Goal: Information Seeking & Learning: Check status

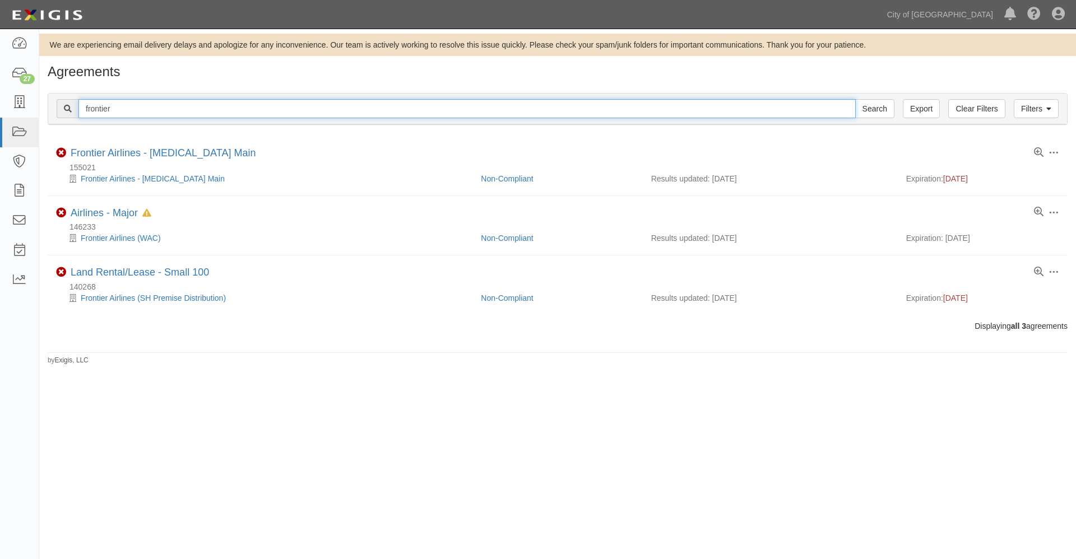
click at [127, 108] on input "frontier" at bounding box center [466, 108] width 777 height 19
drag, startPoint x: 126, startPoint y: 108, endPoint x: 53, endPoint y: 108, distance: 72.8
click at [53, 108] on div "Filters Clear Filters Export frontier Search Filters" at bounding box center [557, 109] width 1019 height 31
type input "spahr"
click at [855, 99] on input "Search" at bounding box center [874, 108] width 39 height 19
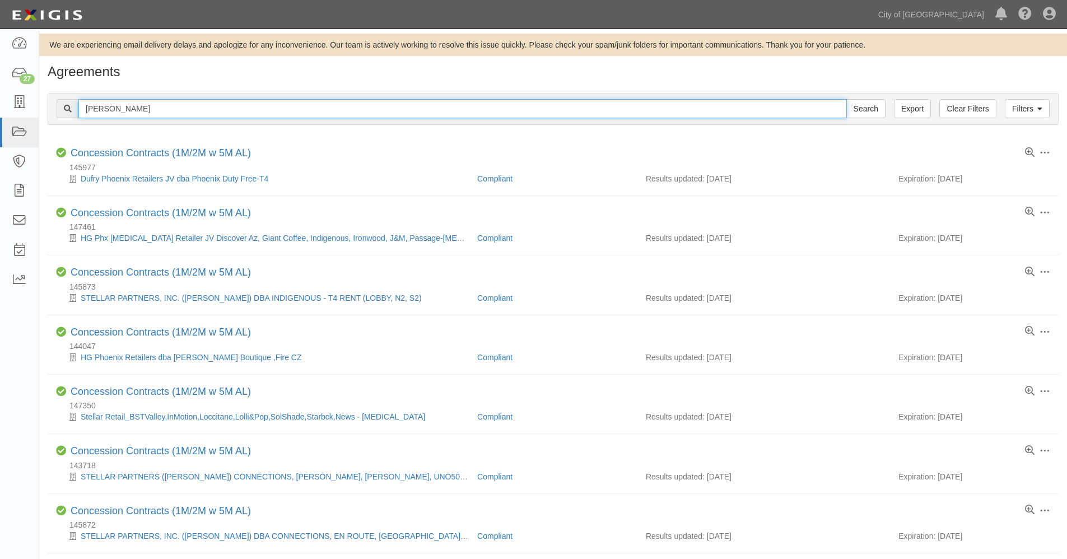
drag, startPoint x: 128, startPoint y: 106, endPoint x: 54, endPoint y: 105, distance: 74.5
click at [54, 105] on div "Filters Clear Filters Export spahr Search Filters" at bounding box center [553, 109] width 1010 height 31
type input "hawaiian"
click at [847, 99] on input "Search" at bounding box center [866, 108] width 39 height 19
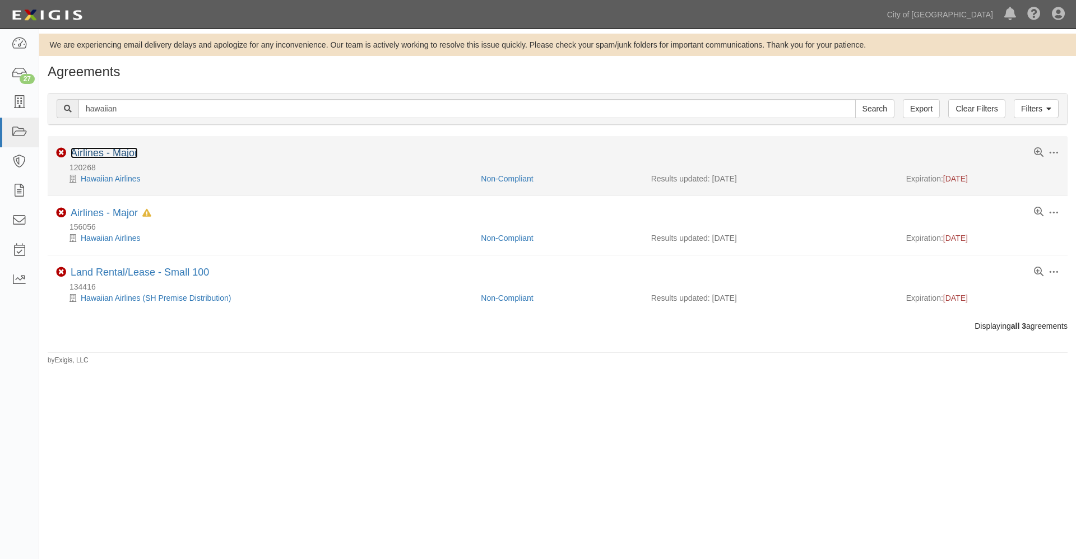
click at [114, 149] on link "Airlines - Major" at bounding box center [104, 152] width 67 height 11
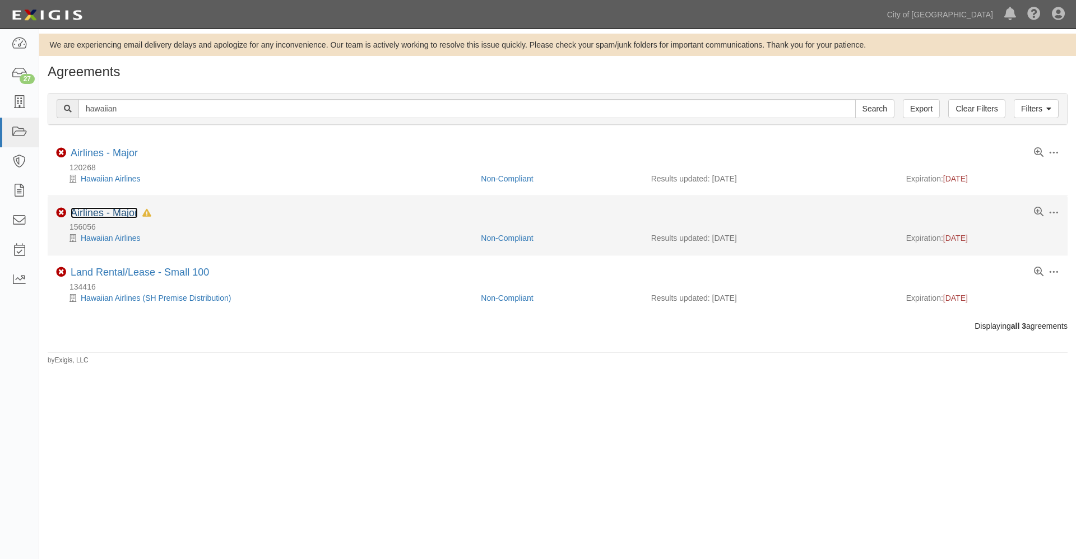
click at [120, 214] on link "Airlines - Major" at bounding box center [104, 212] width 67 height 11
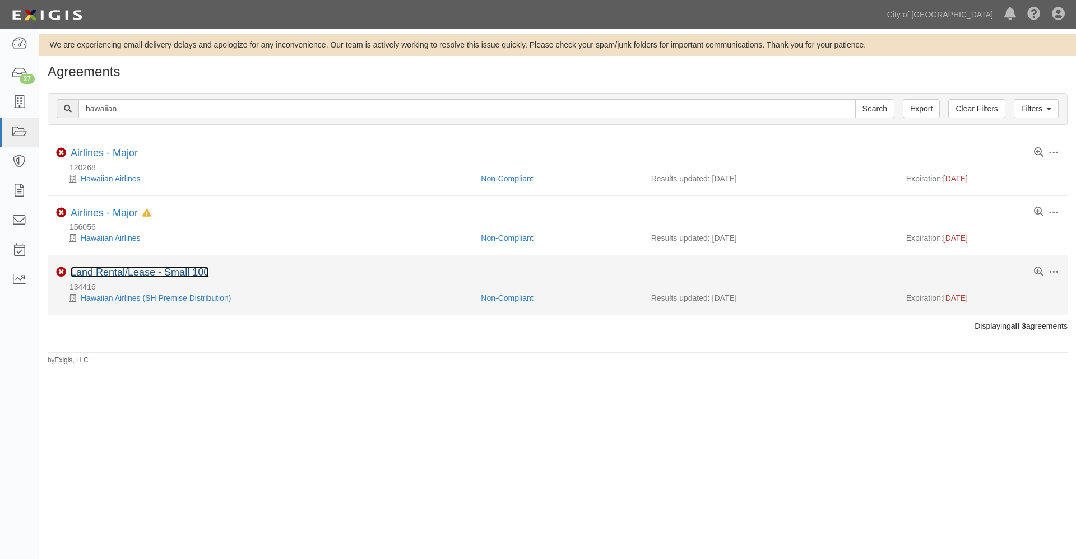
click at [123, 271] on link "Land Rental/Lease - Small 100" at bounding box center [140, 272] width 138 height 11
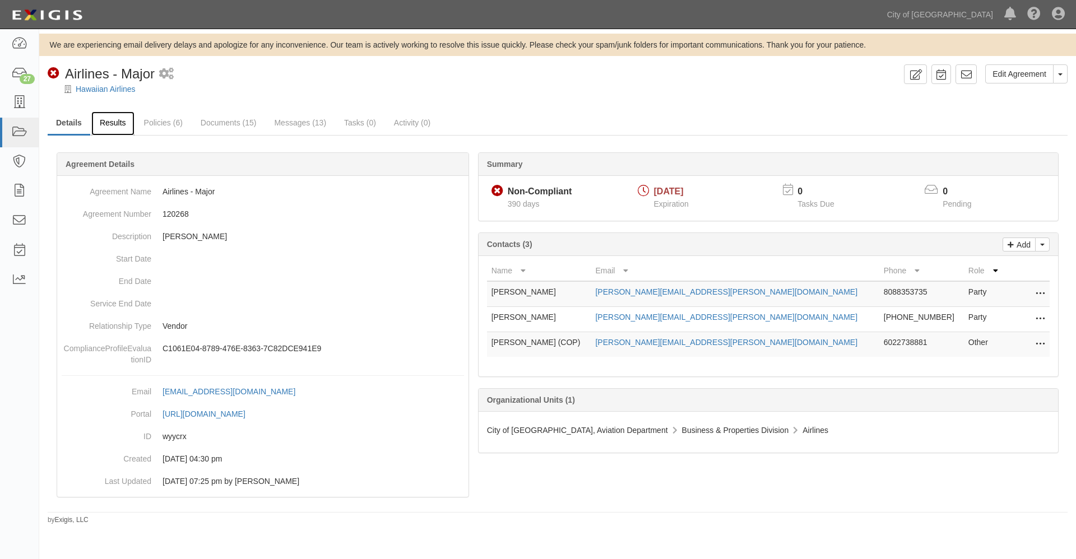
click at [116, 122] on link "Results" at bounding box center [112, 123] width 43 height 24
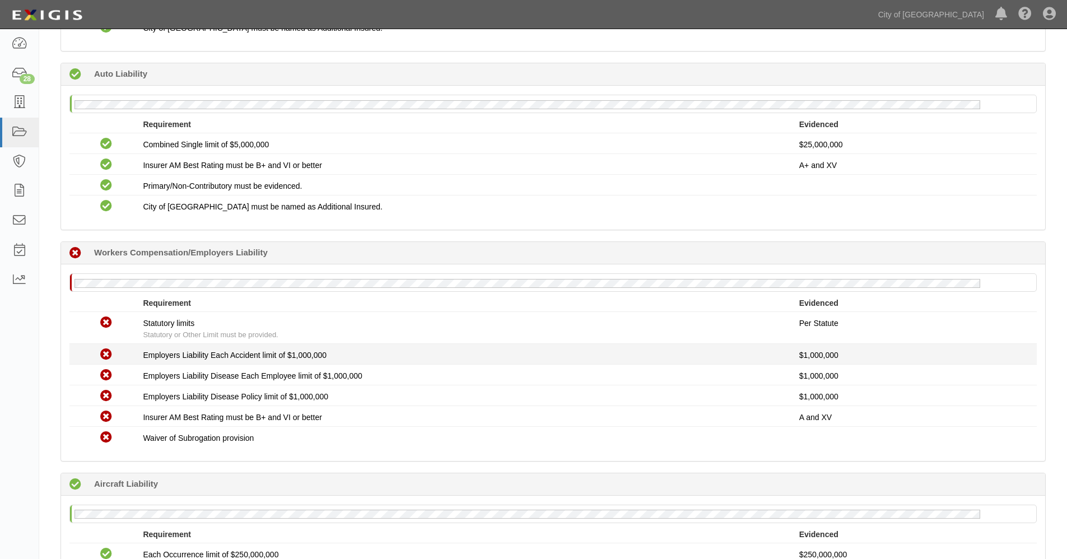
scroll to position [496, 0]
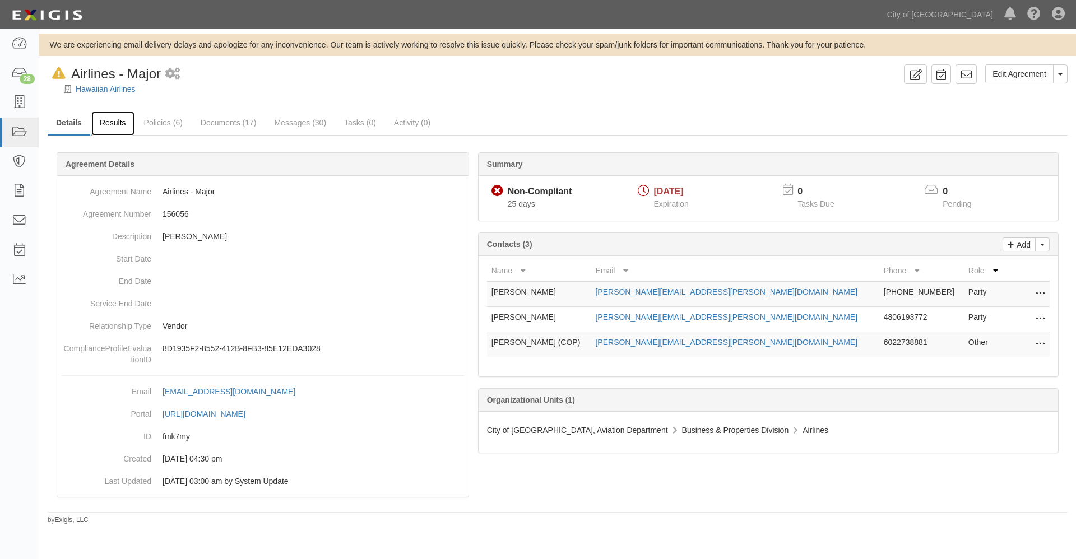
click at [111, 122] on link "Results" at bounding box center [112, 123] width 43 height 24
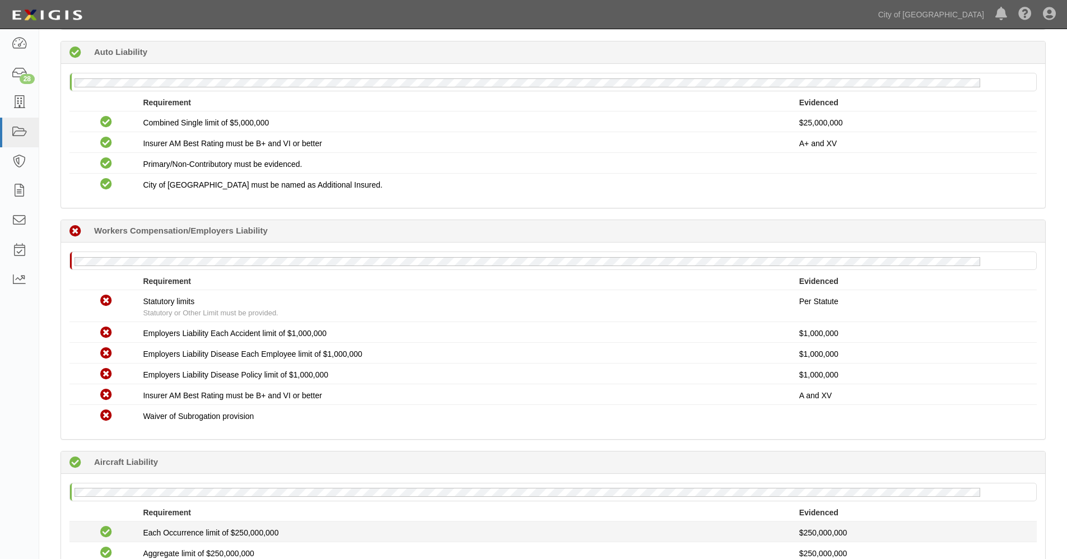
scroll to position [560, 0]
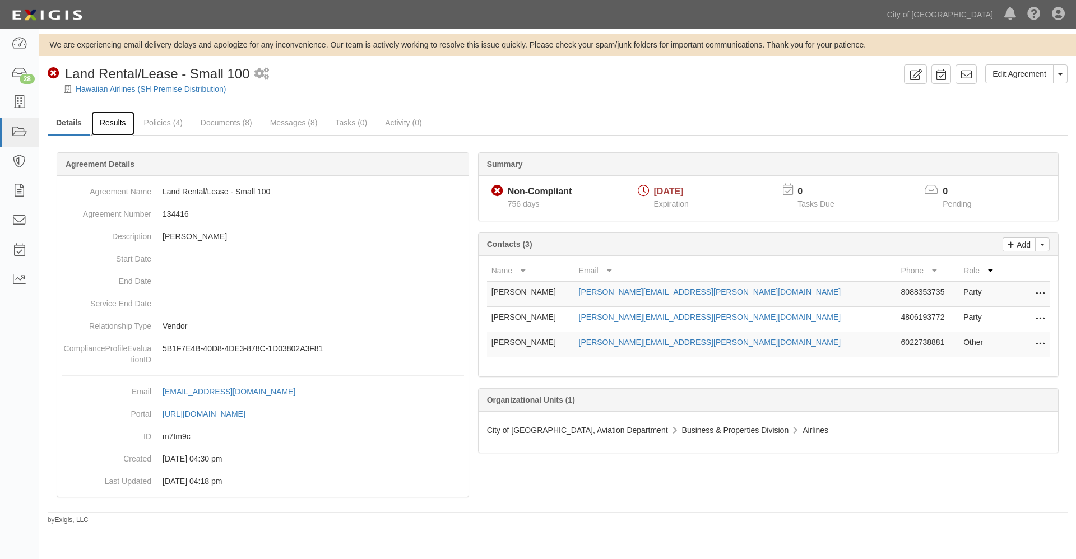
click at [111, 119] on link "Results" at bounding box center [112, 123] width 43 height 24
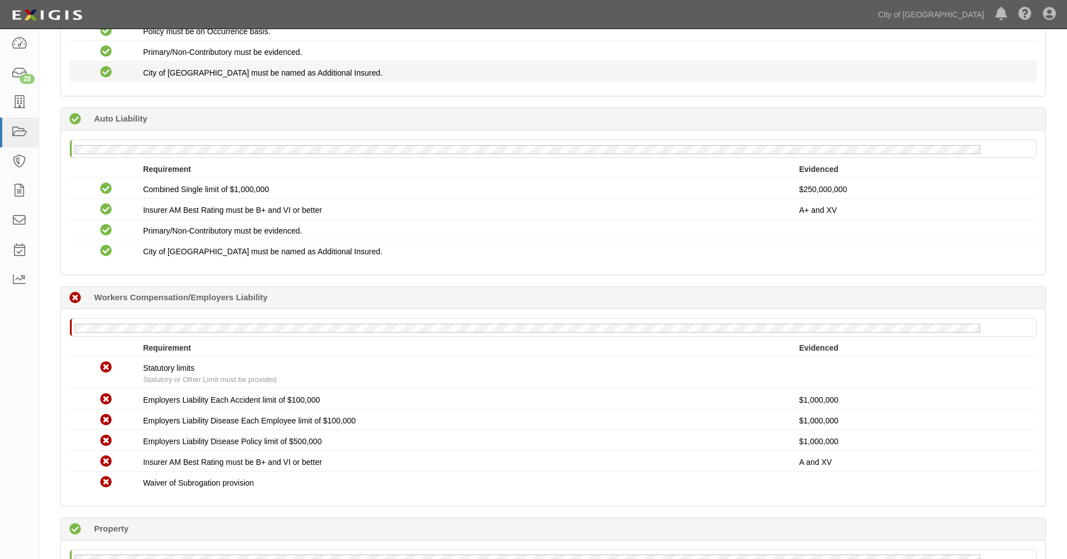
scroll to position [560, 0]
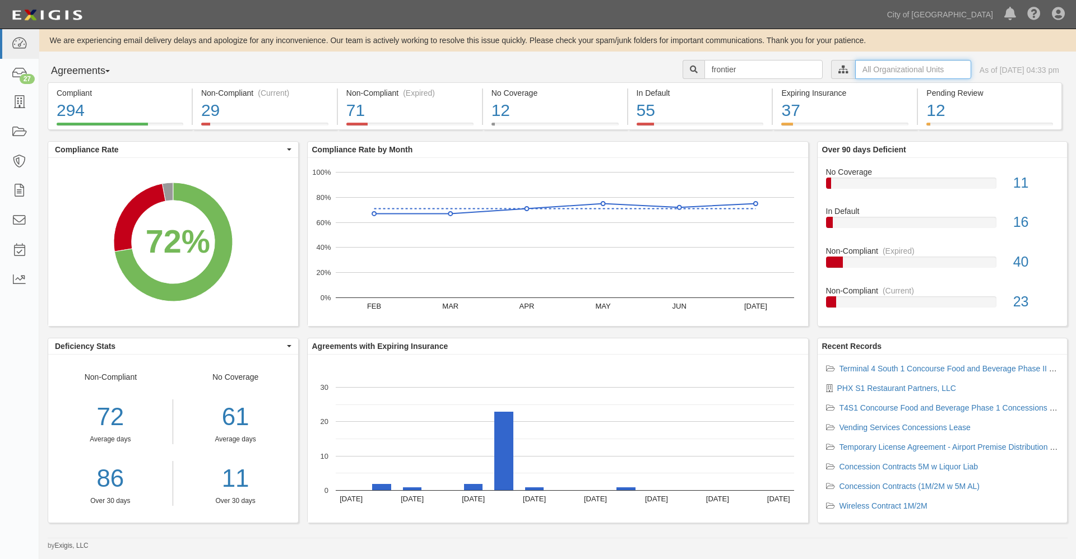
click at [855, 69] on input "text" at bounding box center [913, 69] width 116 height 19
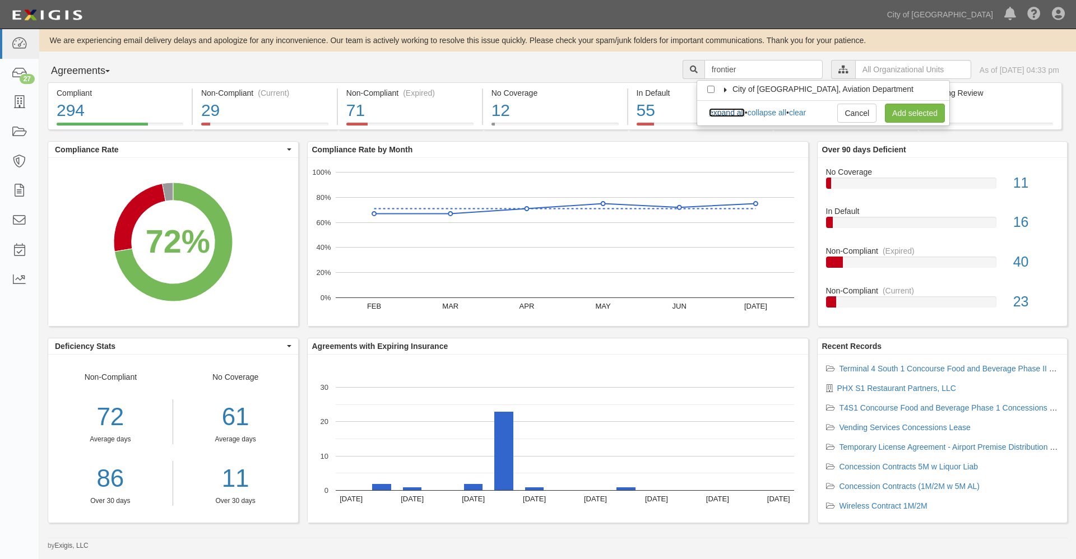
click at [736, 115] on link "expand all" at bounding box center [727, 112] width 36 height 9
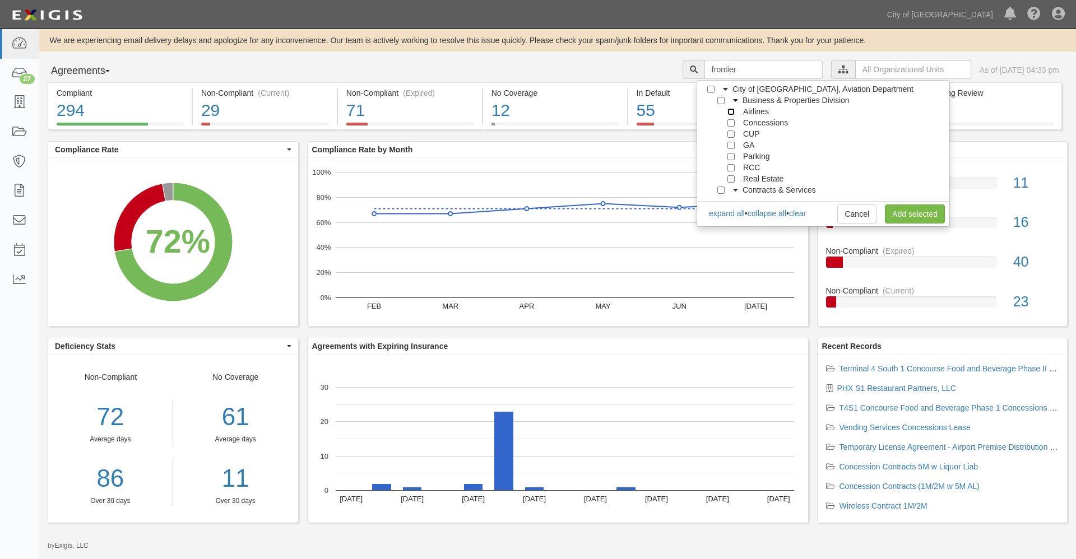
click at [733, 113] on input "Airlines" at bounding box center [730, 111] width 7 height 7
checkbox input "true"
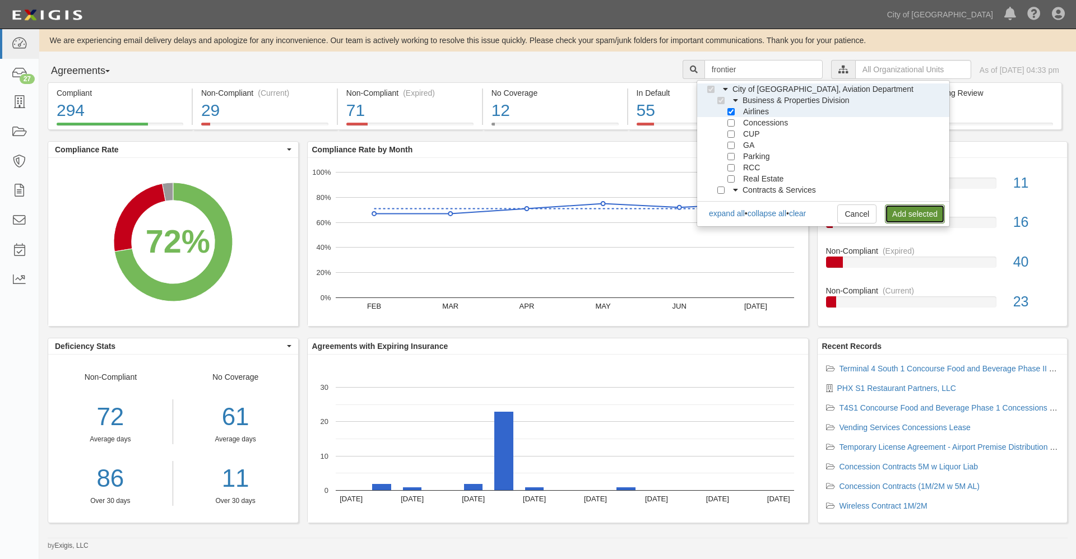
click at [903, 214] on link "Add selected" at bounding box center [915, 213] width 60 height 19
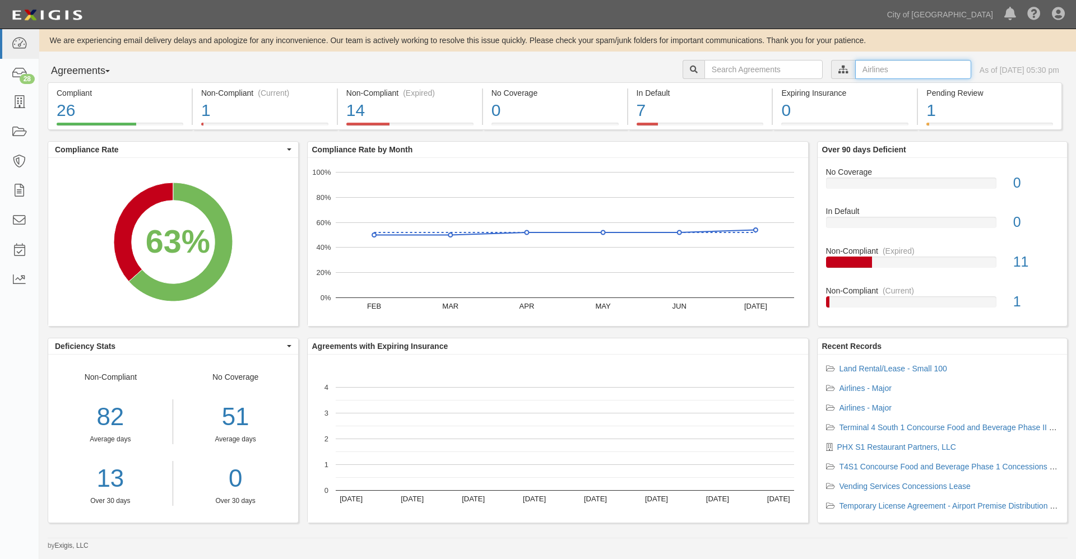
click at [855, 70] on input "text" at bounding box center [913, 69] width 116 height 19
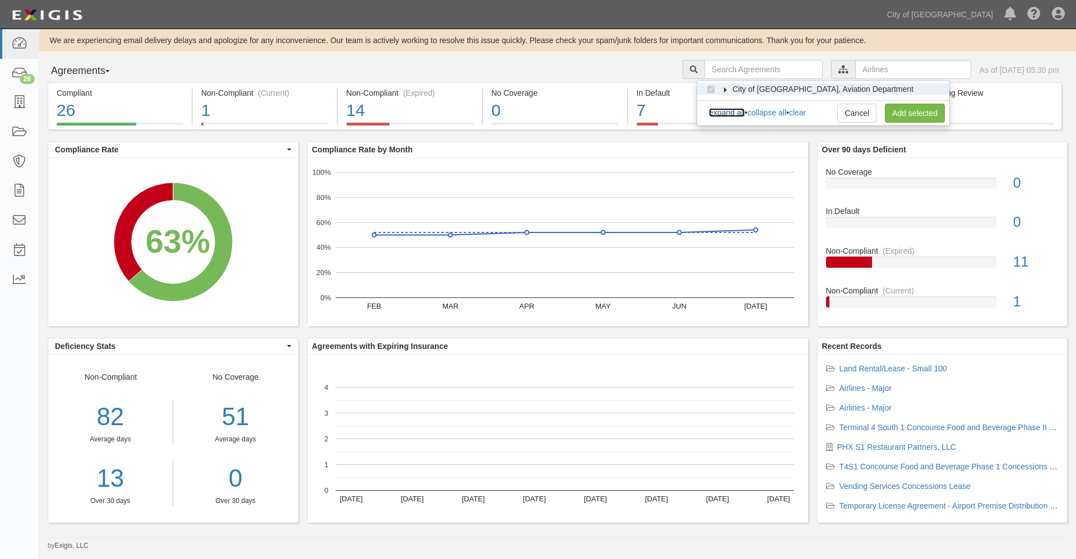
click at [729, 111] on link "expand all" at bounding box center [727, 112] width 36 height 9
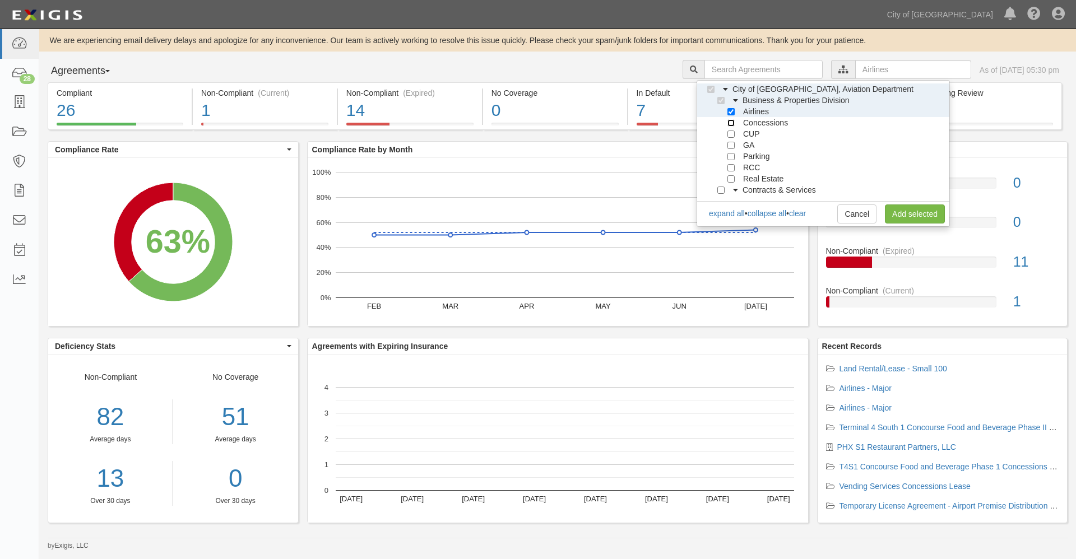
click at [730, 120] on input "Concessions" at bounding box center [730, 122] width 7 height 7
checkbox input "true"
click at [729, 110] on input "Airlines" at bounding box center [730, 111] width 7 height 7
checkbox input "false"
click at [906, 213] on link "Add selected" at bounding box center [915, 213] width 60 height 19
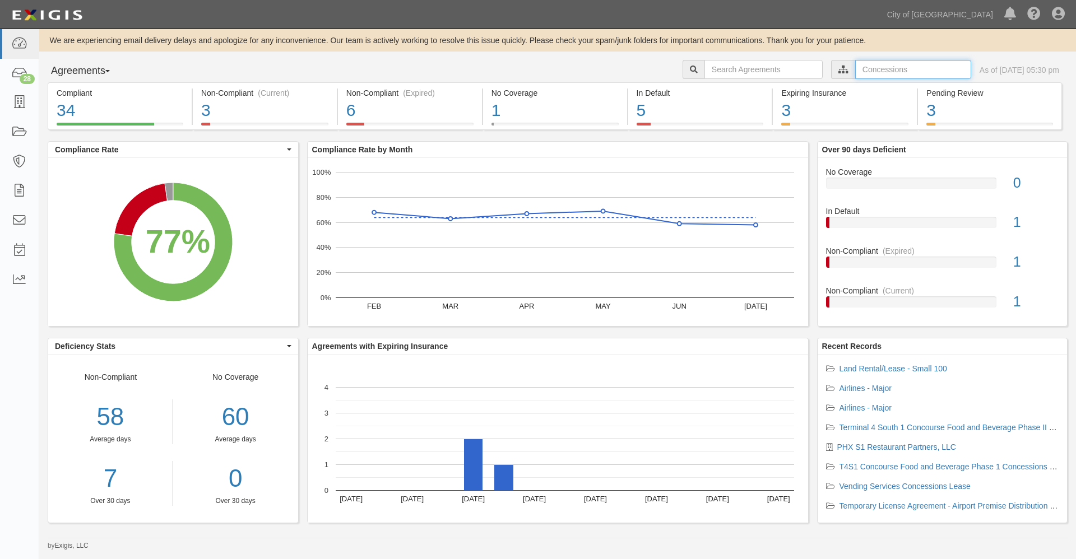
click at [855, 65] on input "text" at bounding box center [913, 69] width 116 height 19
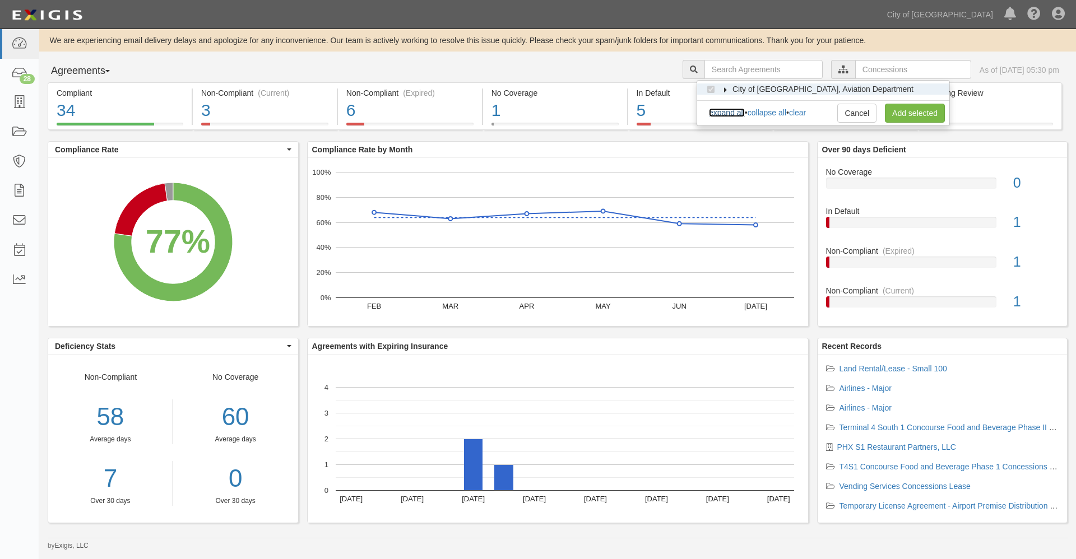
click at [721, 111] on link "expand all" at bounding box center [727, 112] width 36 height 9
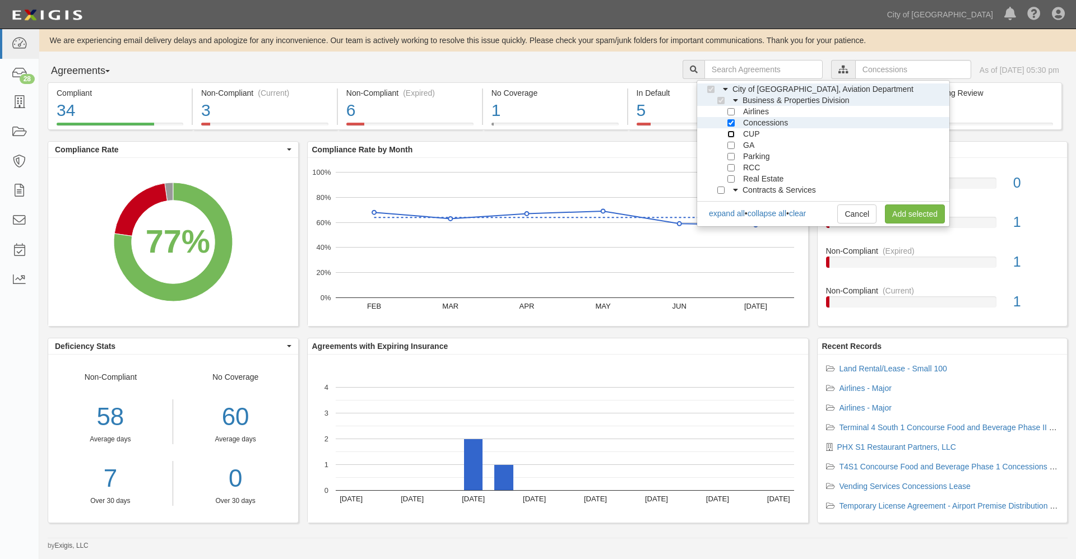
click at [730, 134] on input "CUP" at bounding box center [730, 134] width 7 height 7
checkbox input "true"
click at [730, 121] on input "Concessions" at bounding box center [730, 122] width 7 height 7
checkbox input "false"
click at [905, 211] on link "Add selected" at bounding box center [915, 213] width 60 height 19
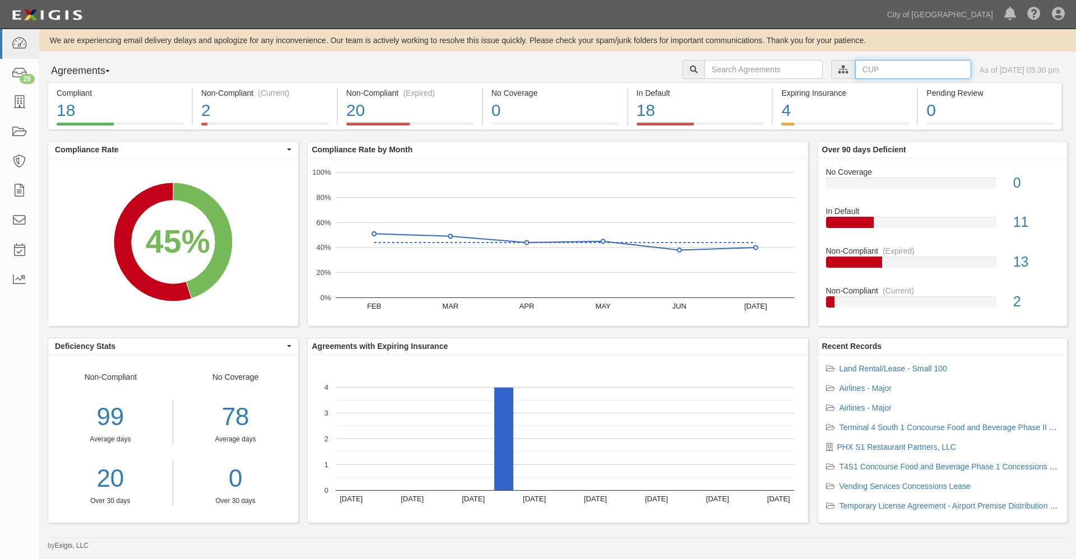
click at [861, 68] on input "text" at bounding box center [913, 69] width 116 height 19
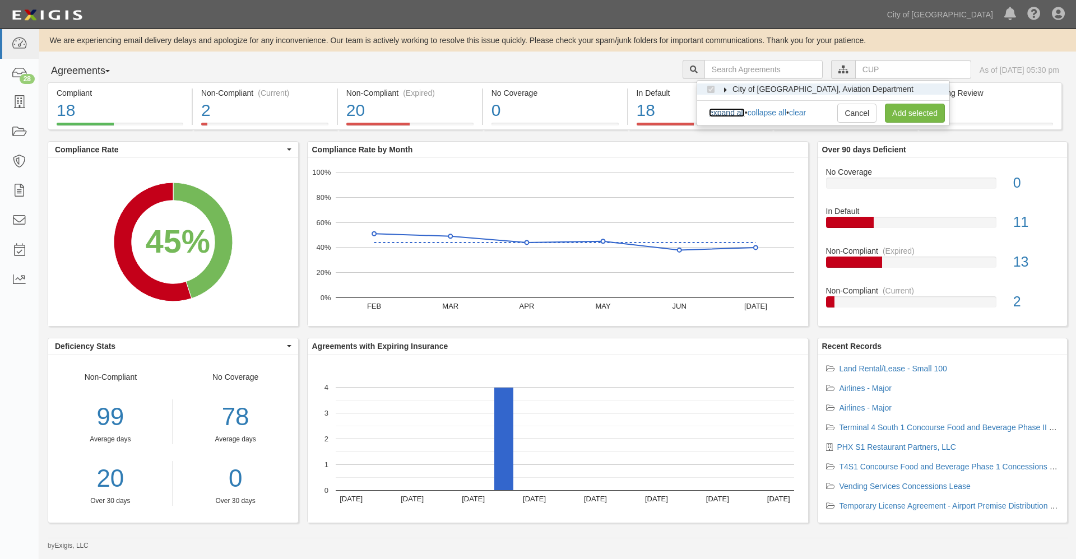
click at [738, 111] on link "expand all" at bounding box center [727, 112] width 36 height 9
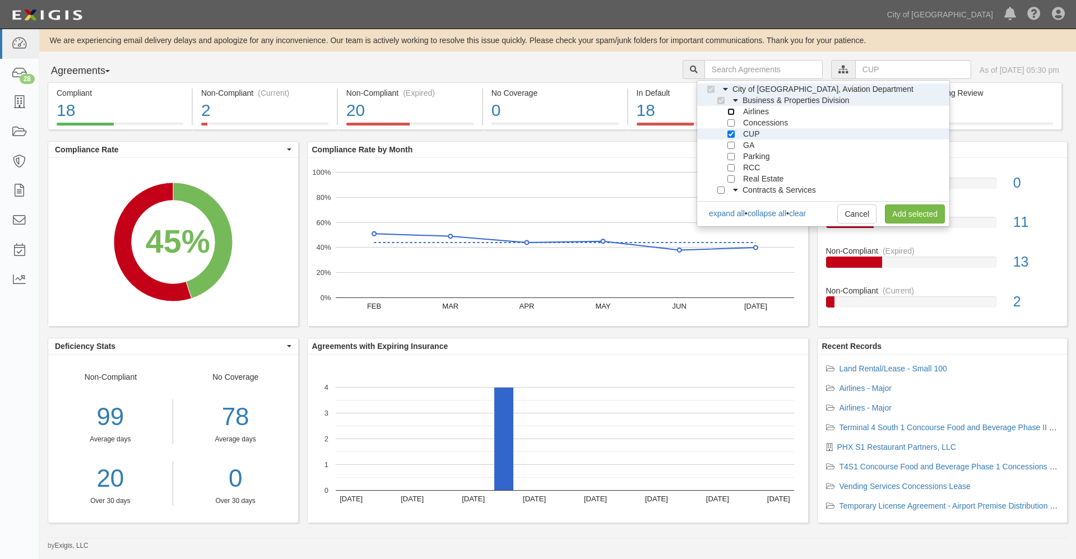
click at [733, 111] on input "Airlines" at bounding box center [730, 111] width 7 height 7
checkbox input "true"
drag, startPoint x: 730, startPoint y: 123, endPoint x: 740, endPoint y: 133, distance: 13.9
click at [731, 123] on input "Concessions" at bounding box center [730, 122] width 7 height 7
checkbox input "true"
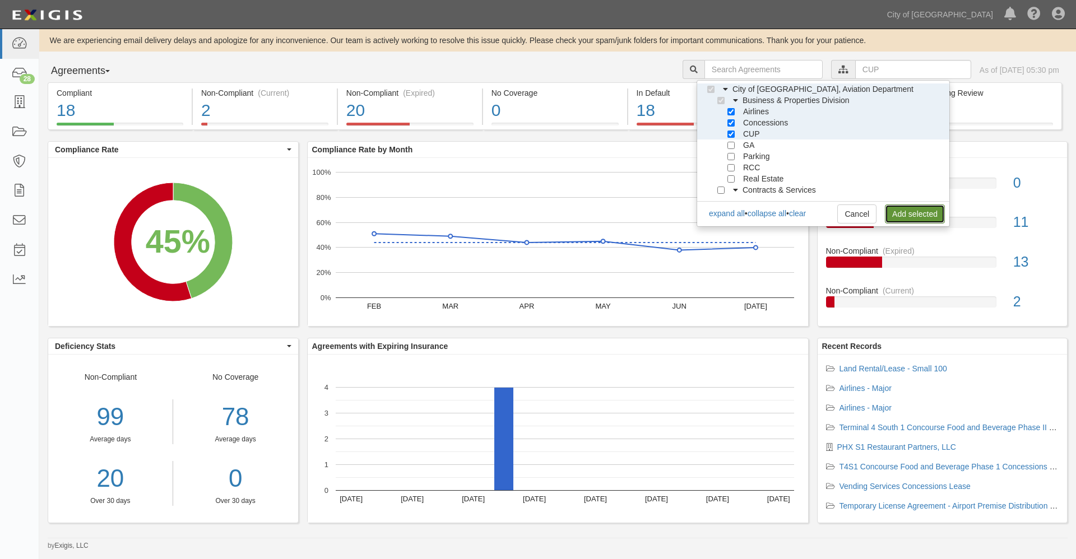
click at [901, 213] on link "Add selected" at bounding box center [915, 213] width 60 height 19
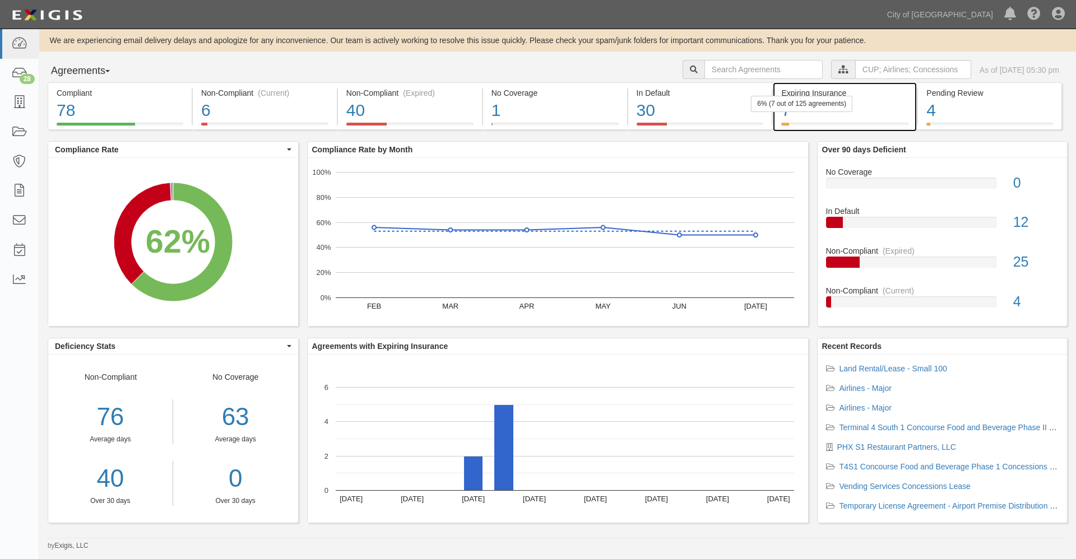
click at [784, 114] on div "7" at bounding box center [844, 111] width 127 height 24
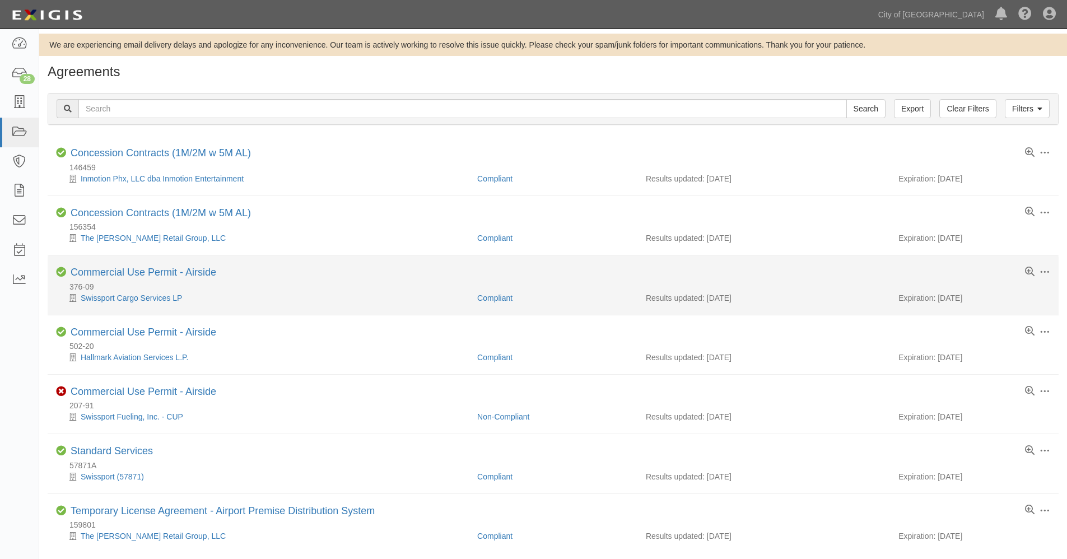
scroll to position [44, 0]
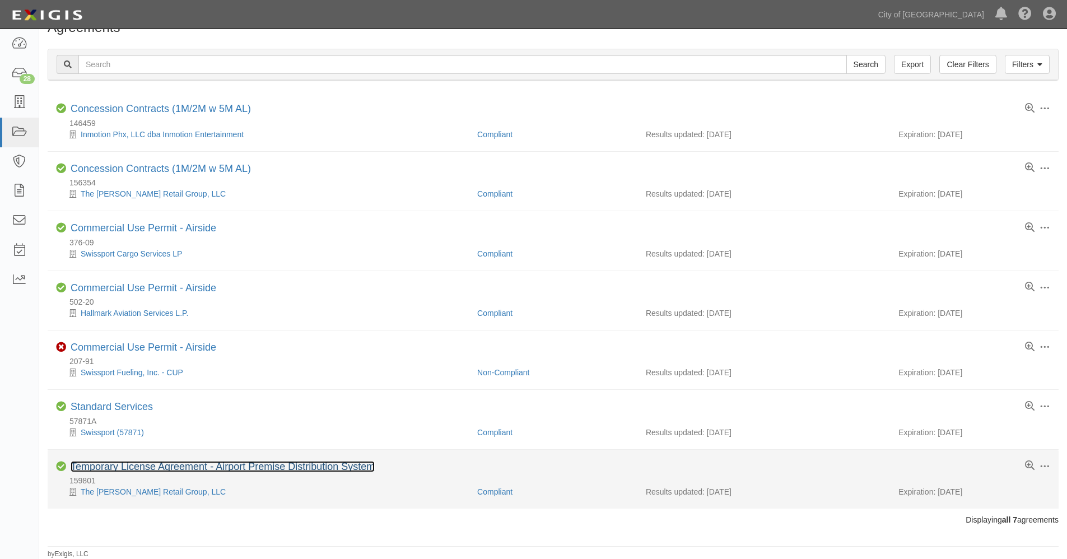
click at [151, 466] on link "Temporary License Agreement - Airport Premise Distribution System" at bounding box center [223, 466] width 304 height 11
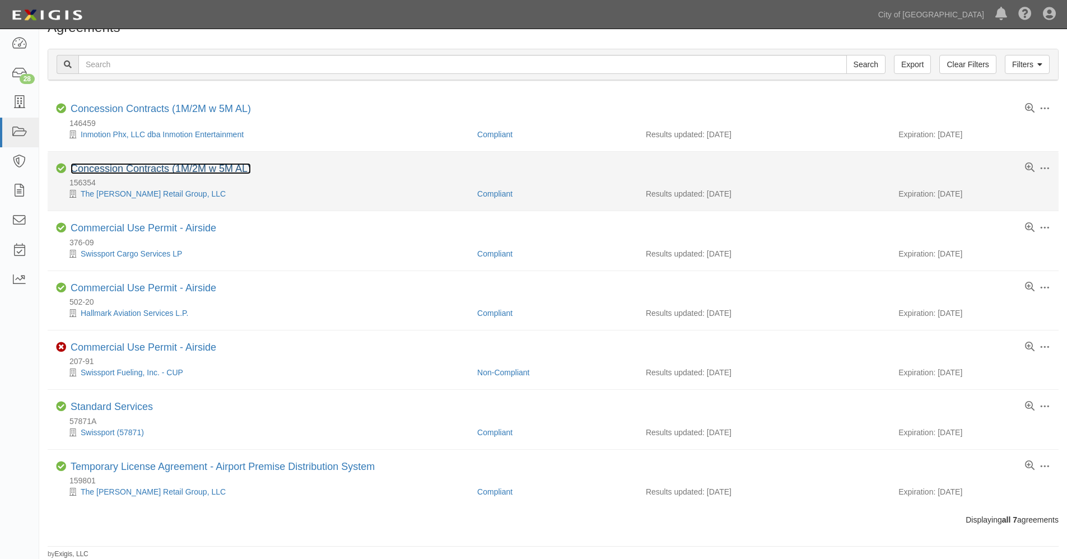
click at [161, 170] on link "Concession Contracts (1M/2M w 5M AL)" at bounding box center [161, 168] width 180 height 11
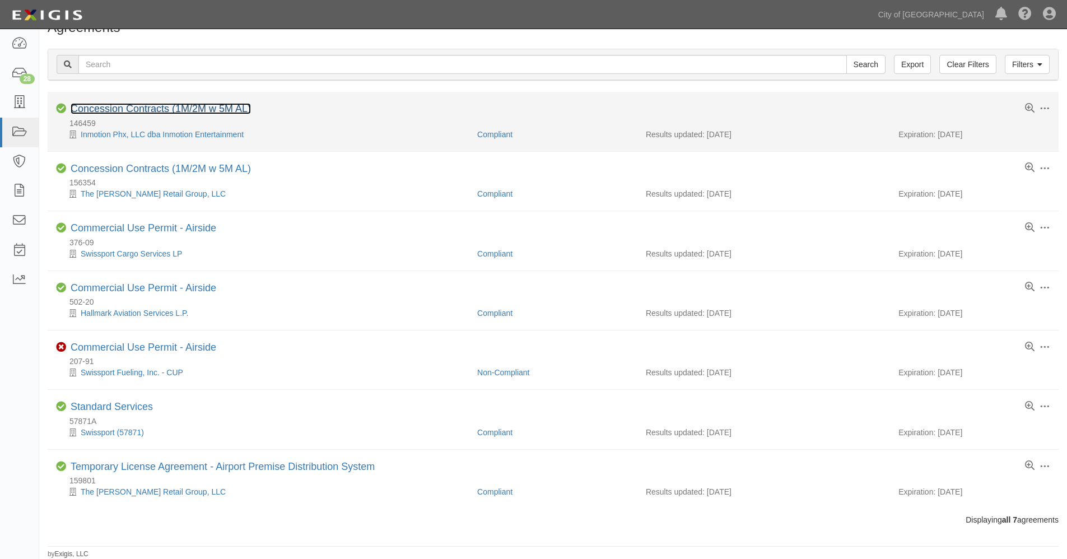
click at [155, 110] on link "Concession Contracts (1M/2M w 5M AL)" at bounding box center [161, 108] width 180 height 11
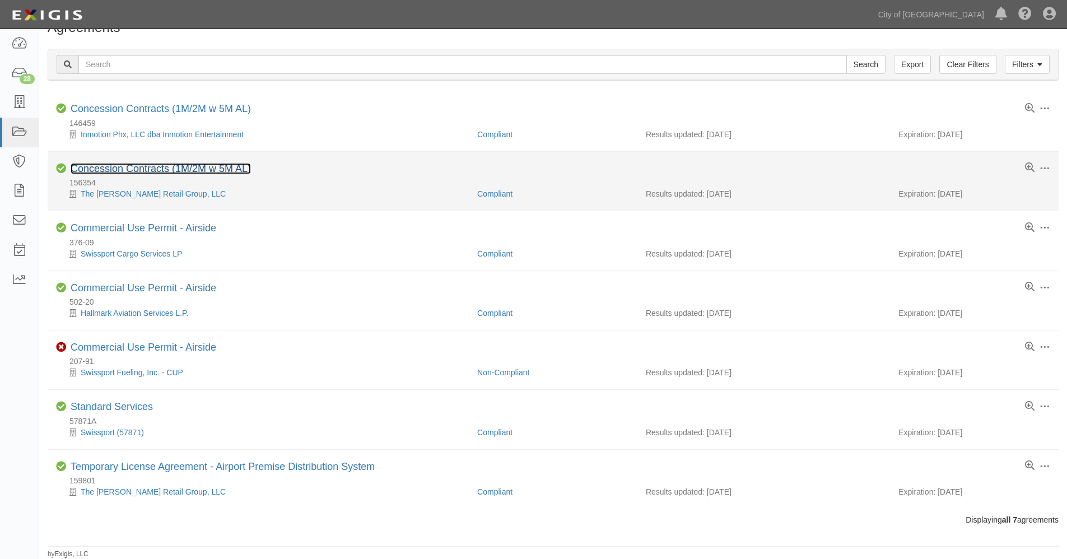
click at [142, 169] on link "Concession Contracts (1M/2M w 5M AL)" at bounding box center [161, 168] width 180 height 11
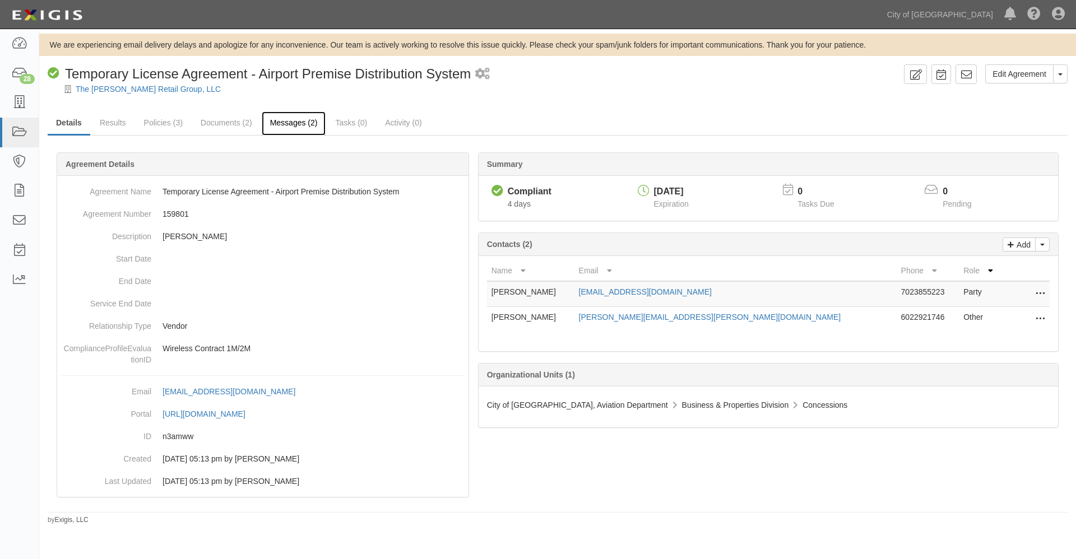
click at [289, 121] on link "Messages (2)" at bounding box center [294, 123] width 64 height 24
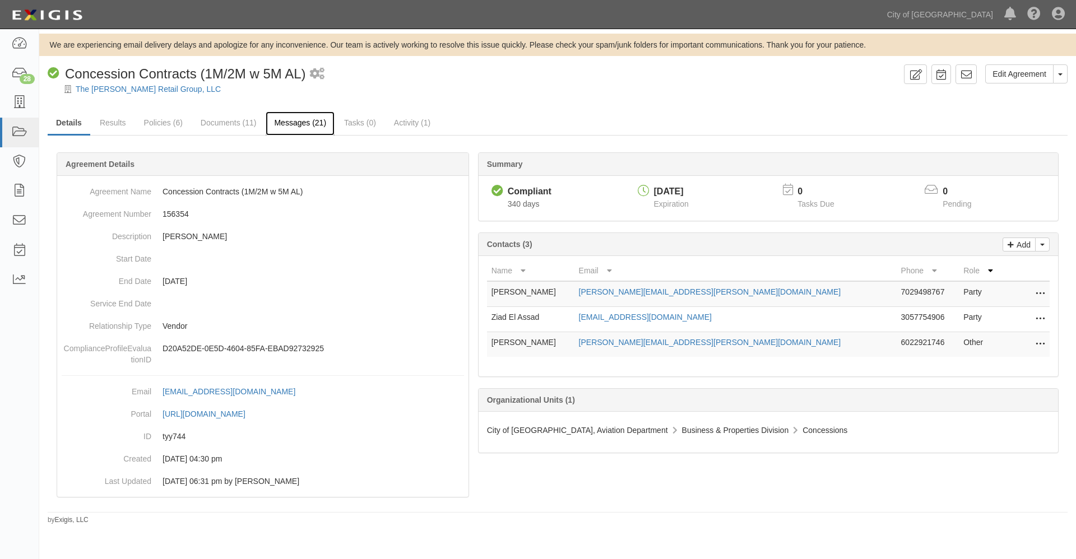
click at [304, 121] on link "Messages (21)" at bounding box center [300, 123] width 69 height 24
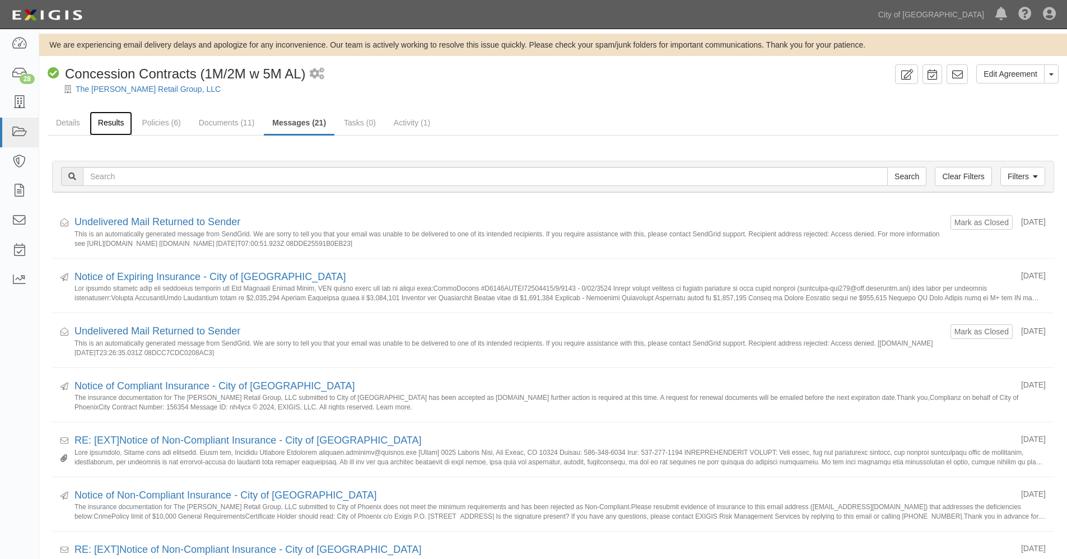
click at [111, 121] on link "Results" at bounding box center [111, 123] width 43 height 24
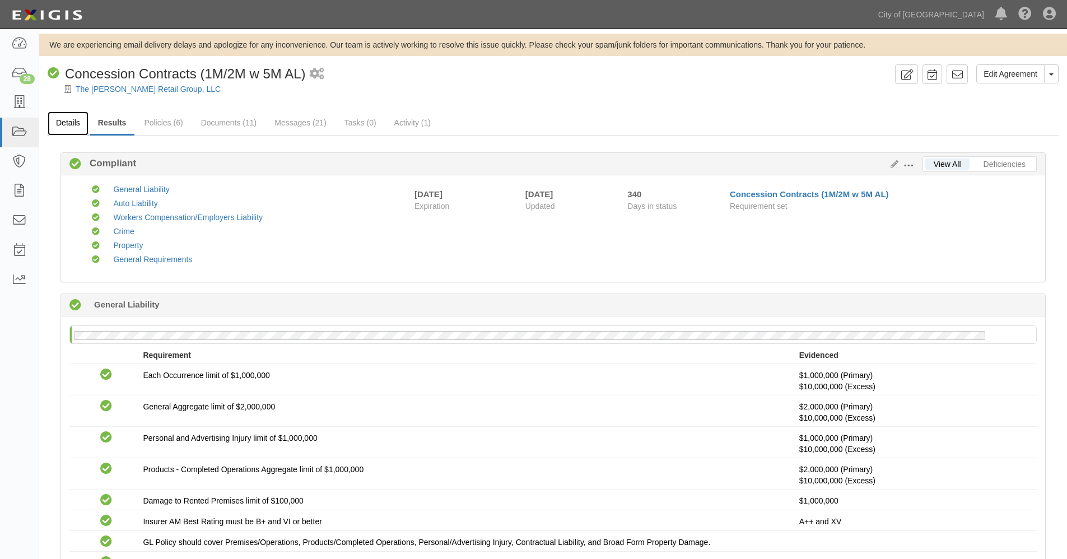
click at [68, 122] on link "Details" at bounding box center [68, 123] width 41 height 24
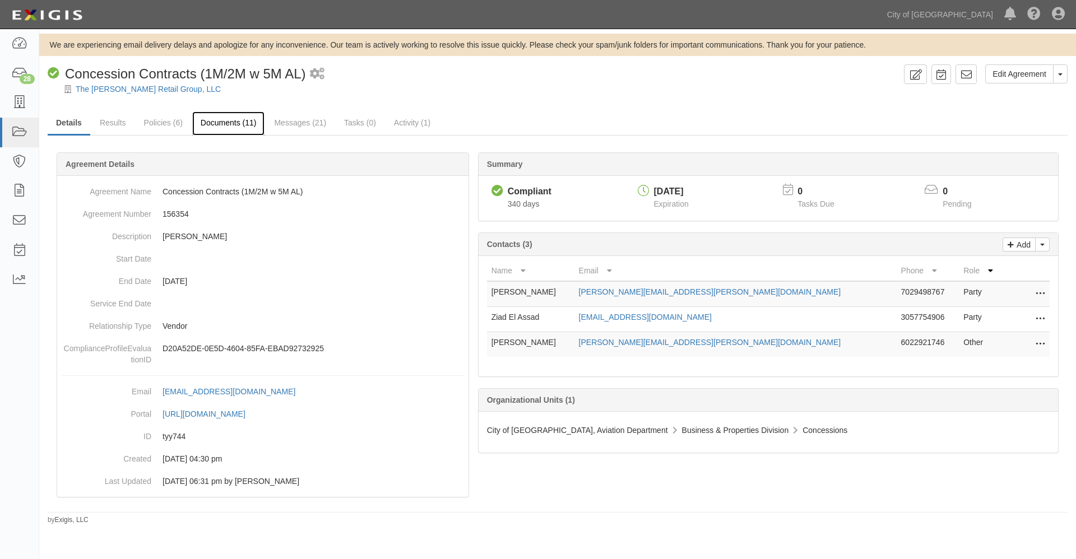
click at [213, 119] on link "Documents (11)" at bounding box center [228, 123] width 73 height 24
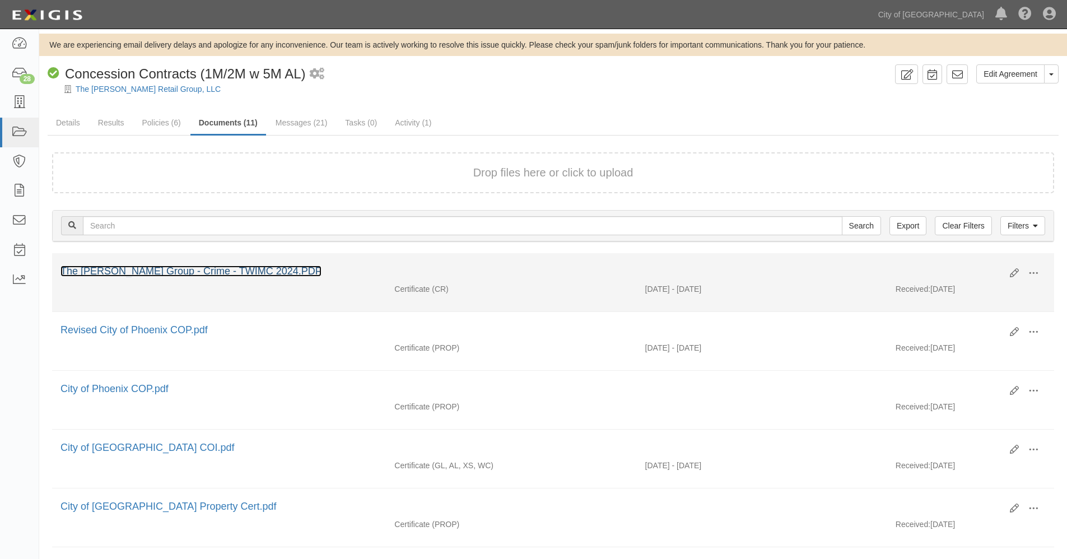
click at [140, 271] on link "The [PERSON_NAME] Group - Crime - TWIMC 2024.PDF" at bounding box center [191, 271] width 261 height 11
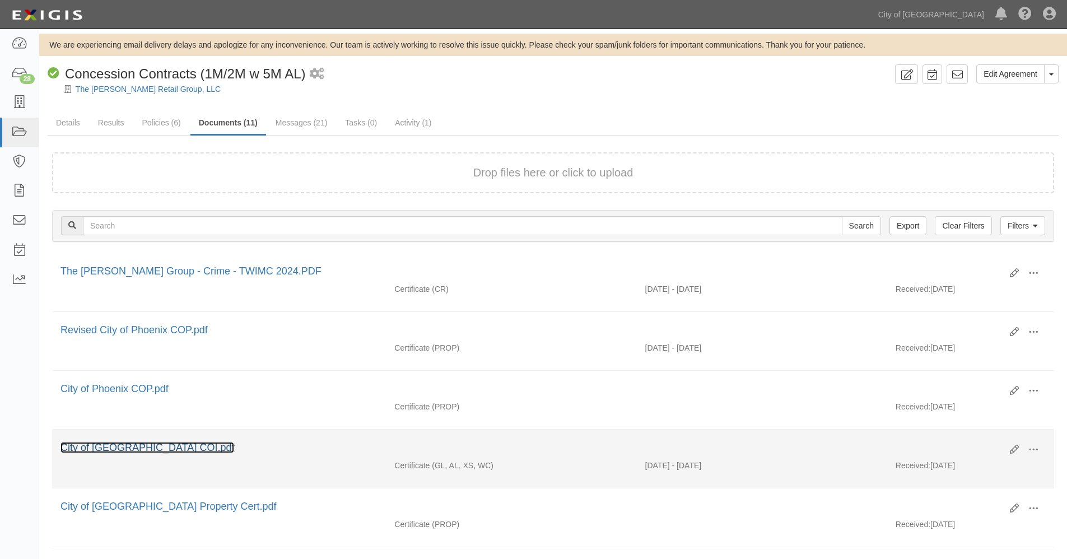
click at [114, 447] on link "City of [GEOGRAPHIC_DATA] COI.pdf" at bounding box center [148, 447] width 174 height 11
